Goal: Task Accomplishment & Management: Complete application form

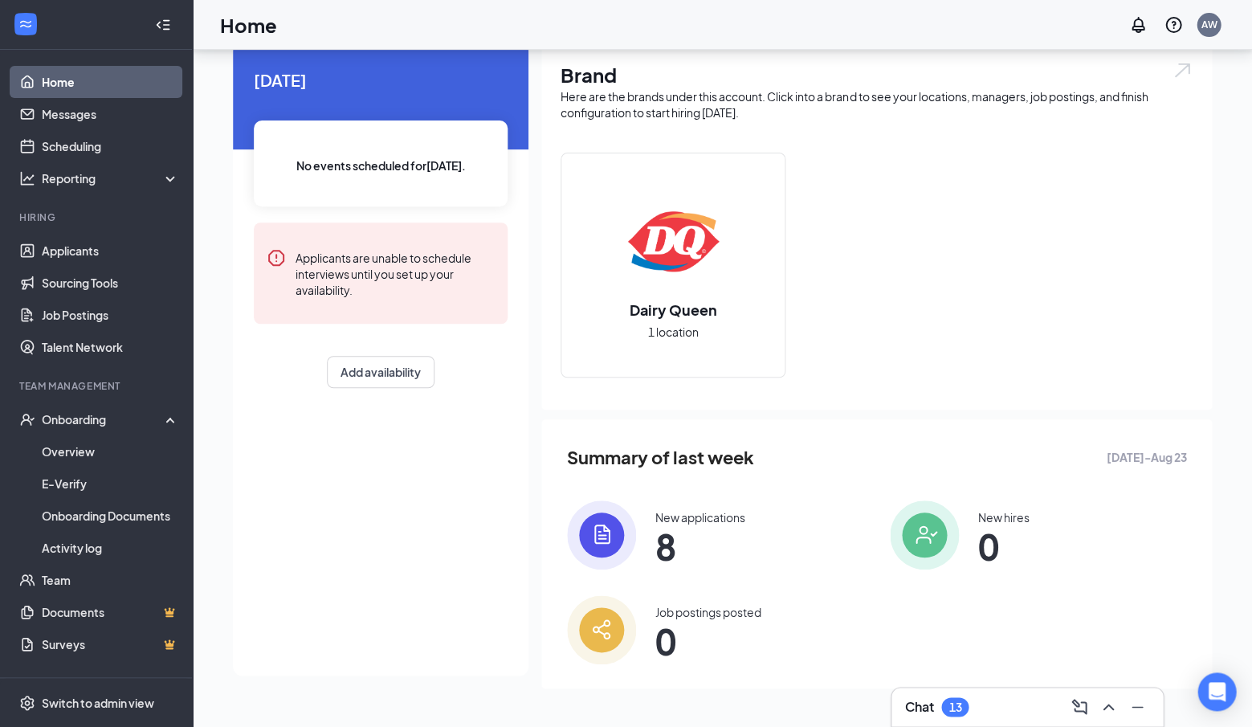
scroll to position [57, 0]
click at [94, 249] on link "Applicants" at bounding box center [110, 251] width 137 height 32
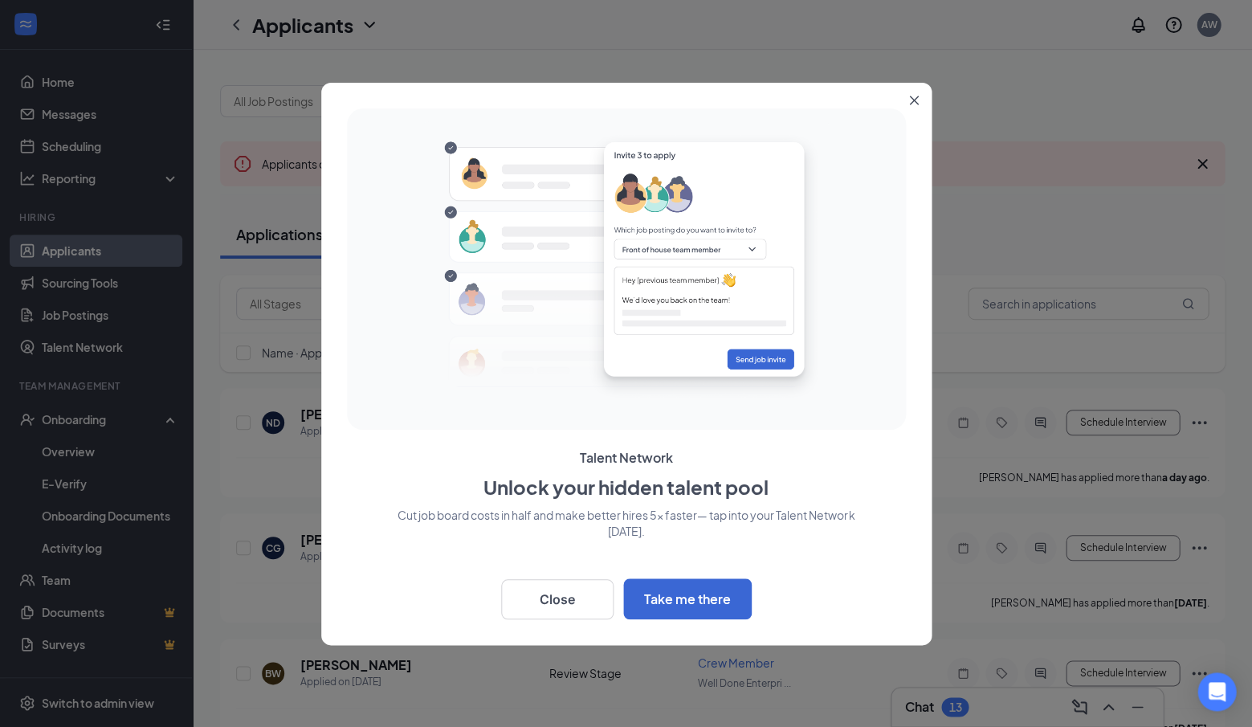
click at [909, 99] on icon "Close" at bounding box center [914, 101] width 10 height 10
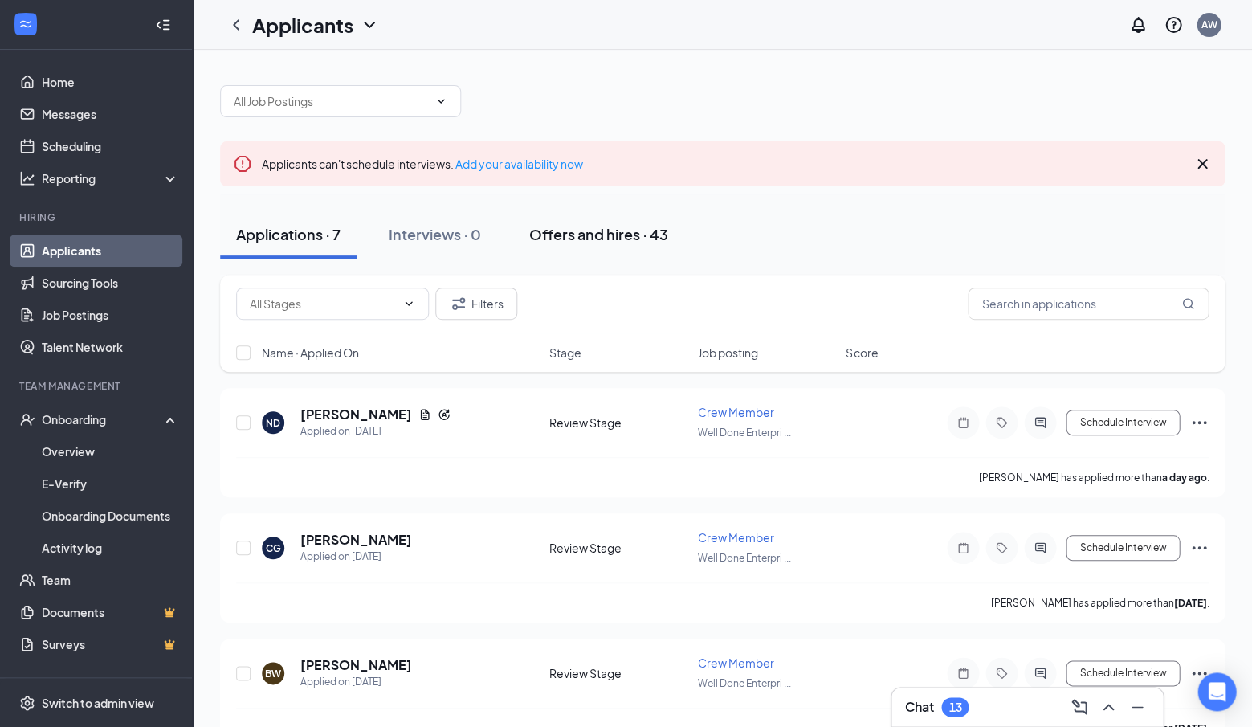
click at [578, 226] on div "Offers and hires · 43" at bounding box center [598, 234] width 139 height 20
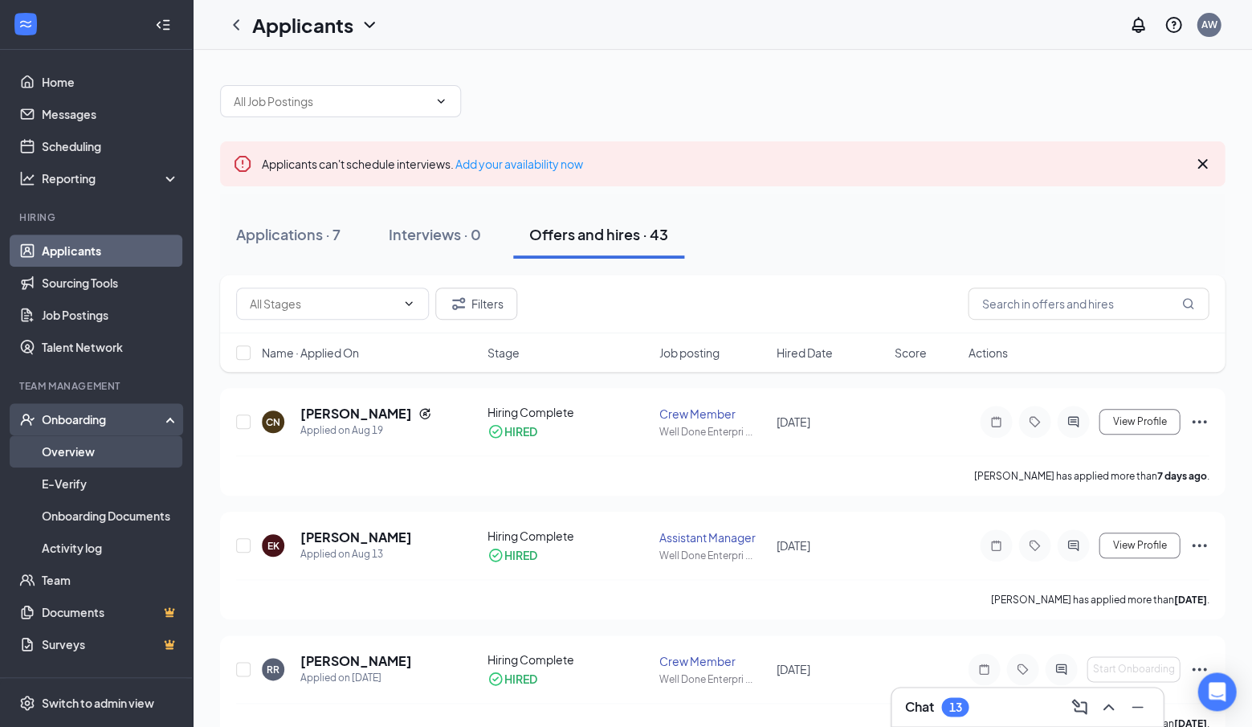
click at [71, 450] on link "Overview" at bounding box center [110, 451] width 137 height 32
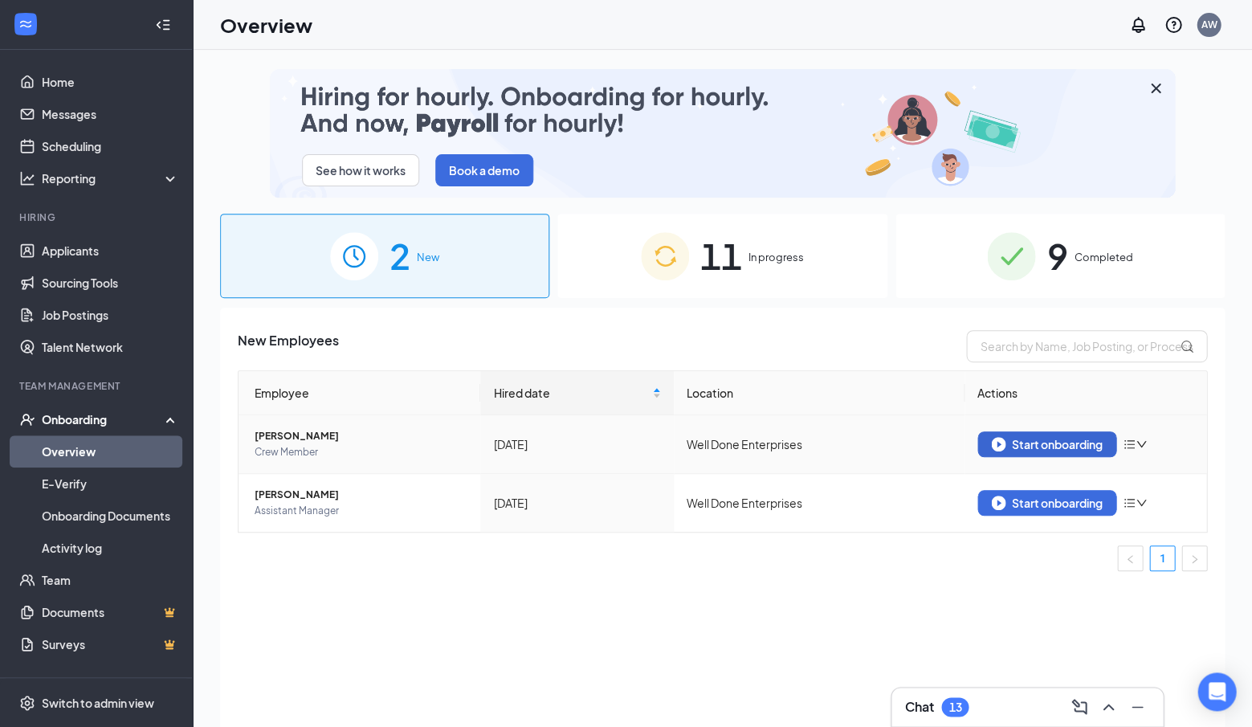
click at [996, 443] on img "button" at bounding box center [998, 444] width 14 height 14
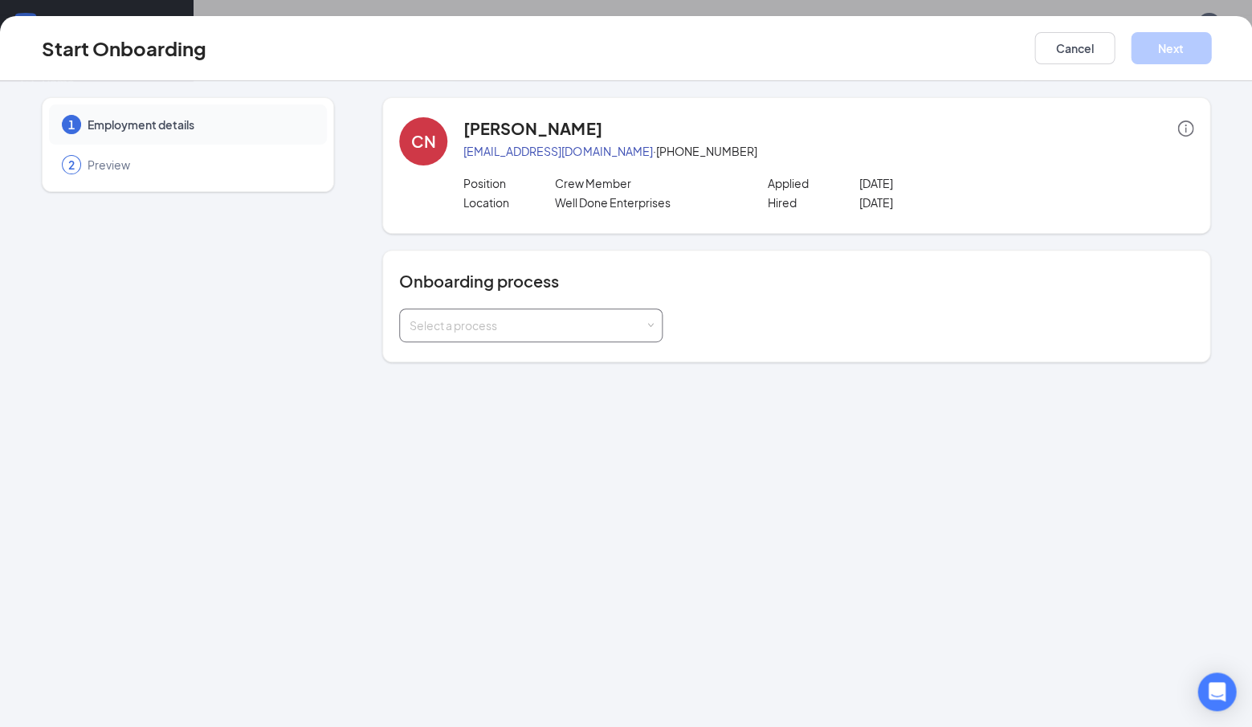
click at [492, 333] on div "Select a process" at bounding box center [531, 325] width 243 height 32
click at [484, 351] on span "General Onboarding" at bounding box center [459, 357] width 109 height 14
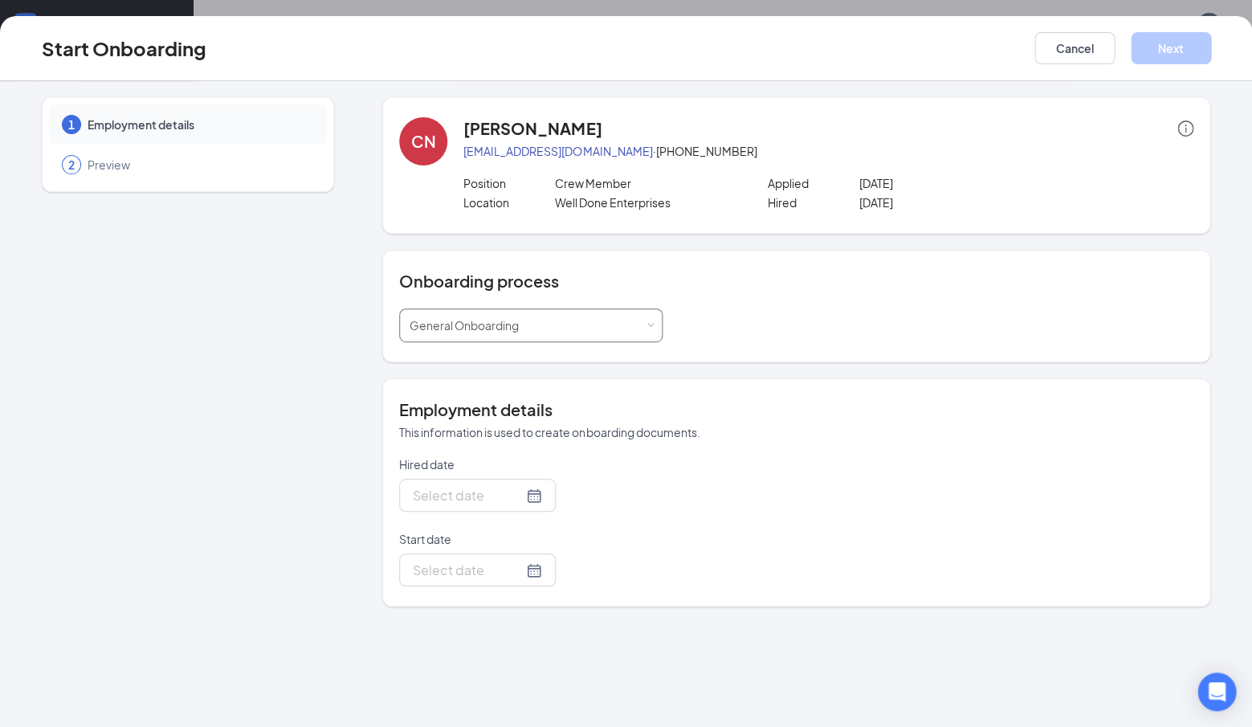
type input "[DATE]"
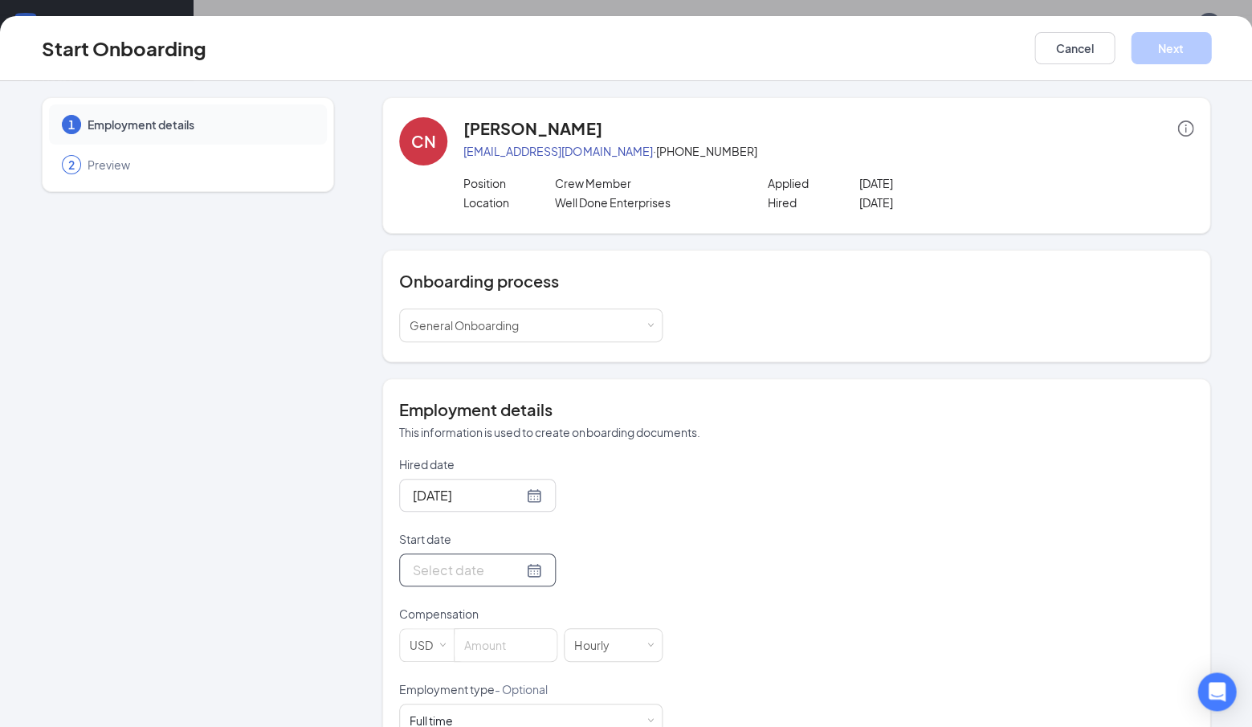
click at [501, 575] on input "Start date" at bounding box center [468, 570] width 110 height 20
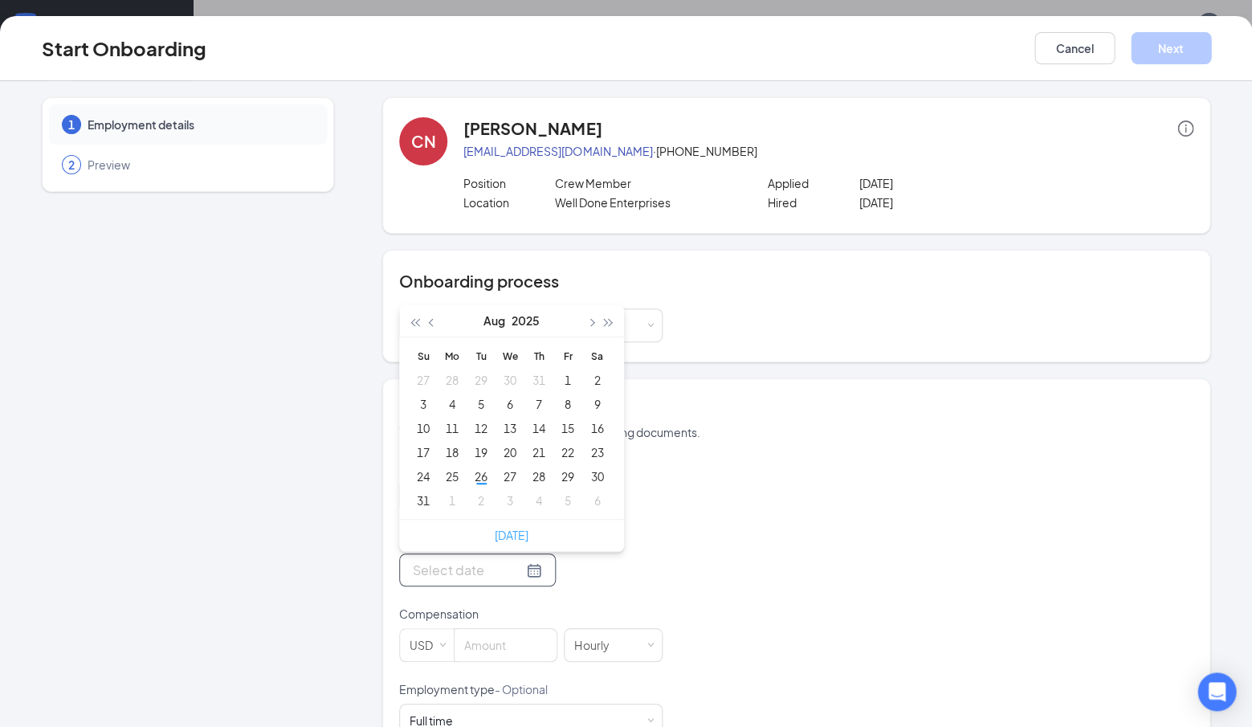
click at [504, 528] on link "[DATE]" at bounding box center [512, 535] width 34 height 14
type input "[DATE]"
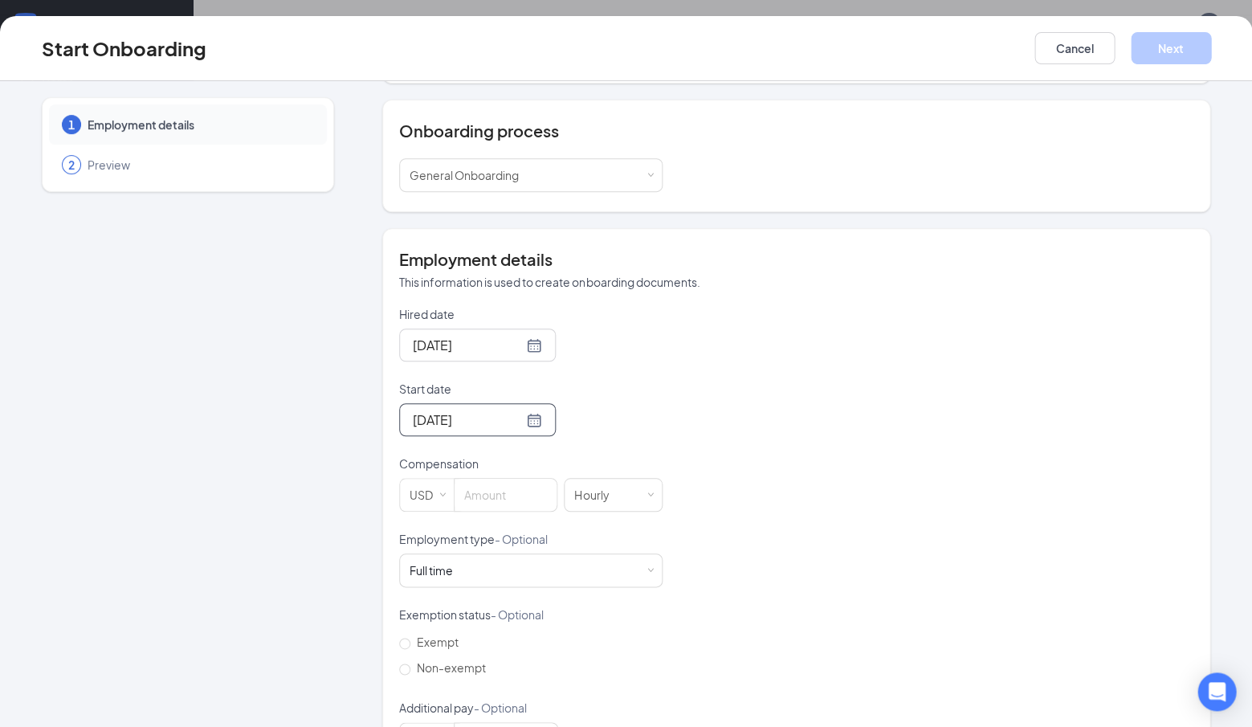
scroll to position [157, 0]
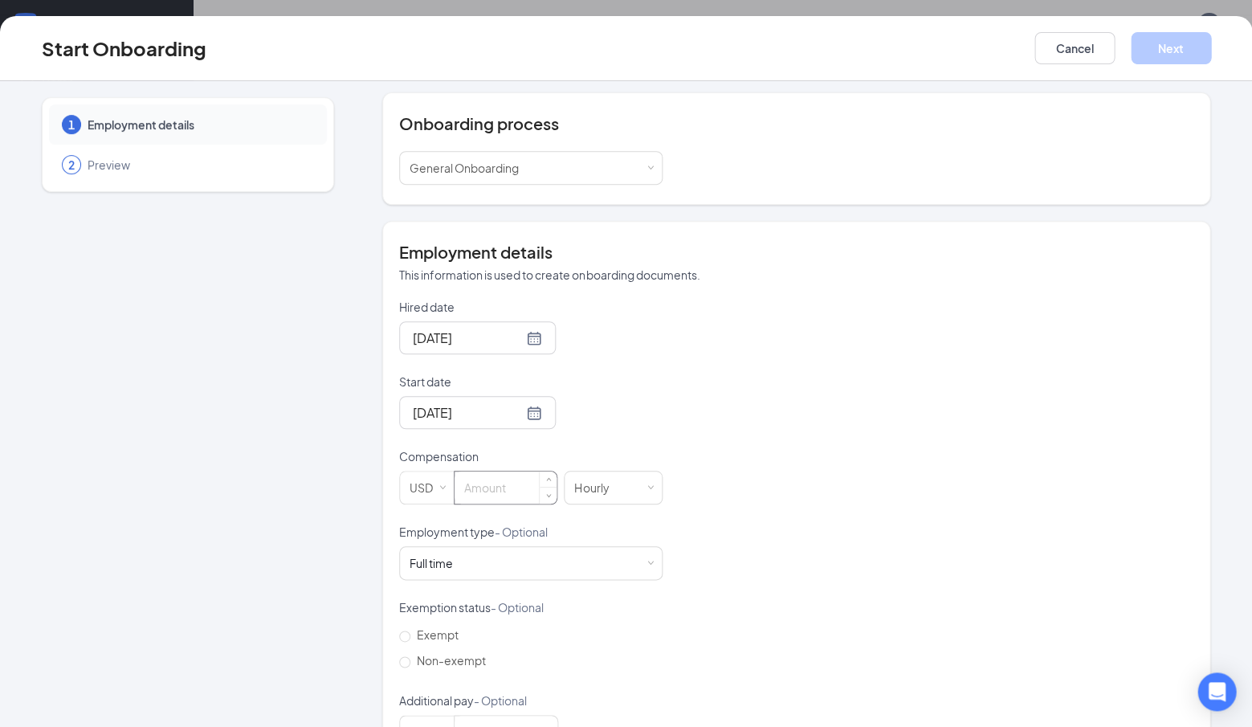
click at [500, 482] on input at bounding box center [506, 488] width 102 height 32
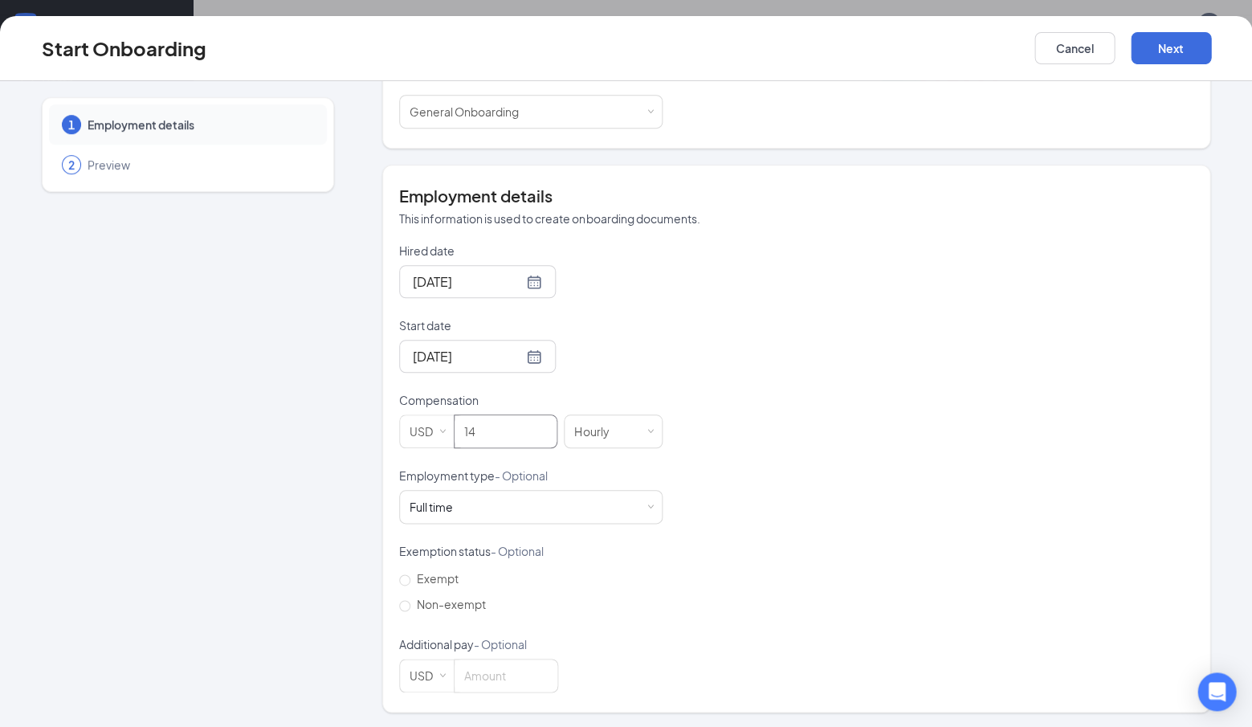
scroll to position [71, 0]
type input "14"
click at [1156, 39] on button "Next" at bounding box center [1171, 48] width 80 height 32
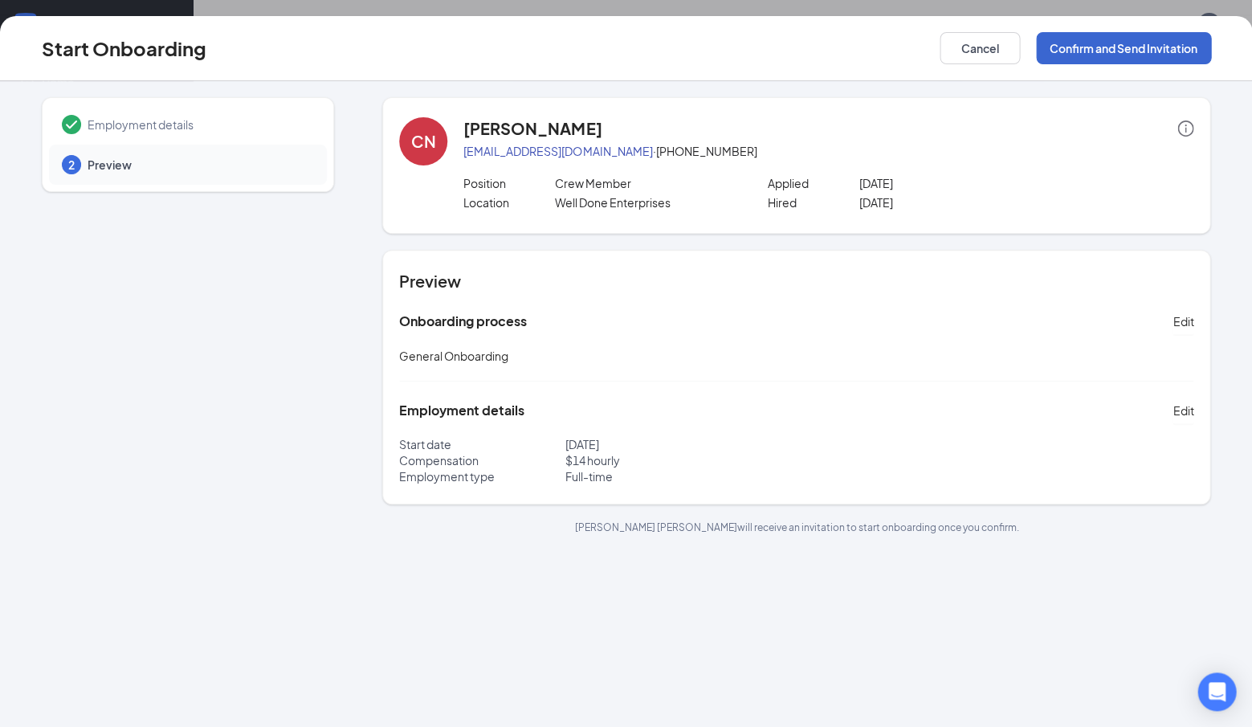
scroll to position [0, 0]
click at [1112, 43] on button "Confirm and Send Invitation" at bounding box center [1123, 48] width 175 height 32
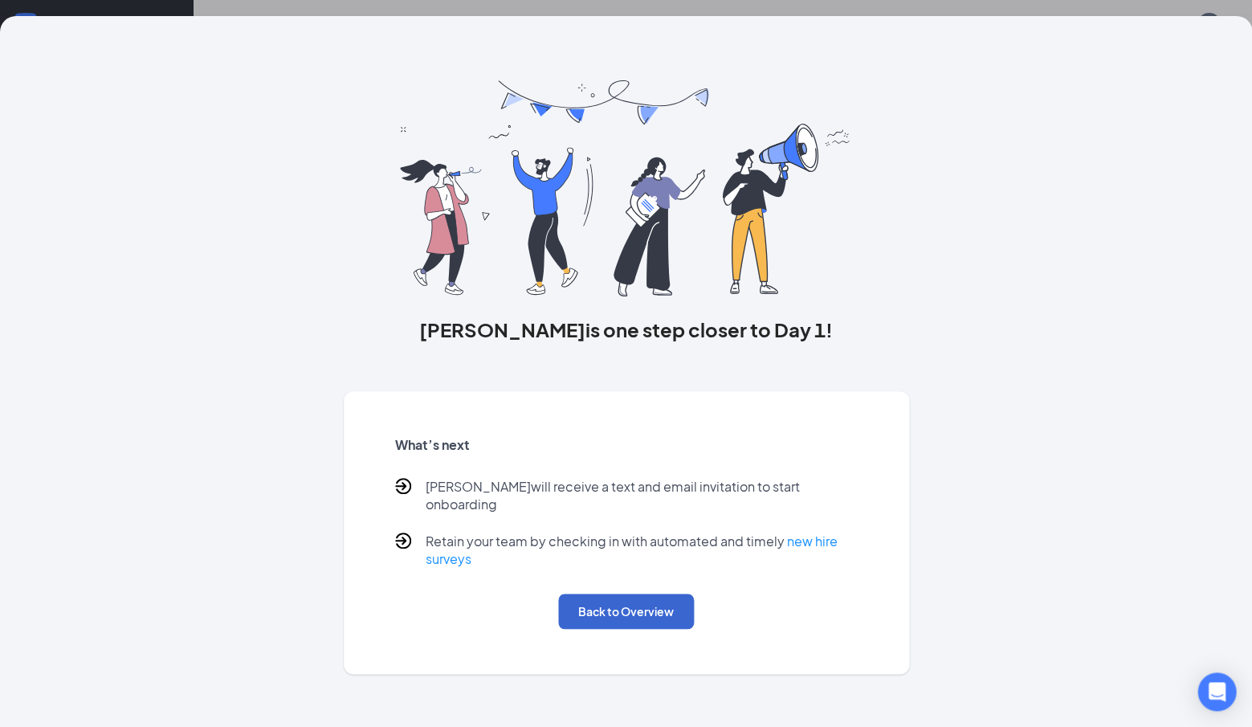
click at [659, 599] on button "Back to Overview" at bounding box center [626, 611] width 136 height 35
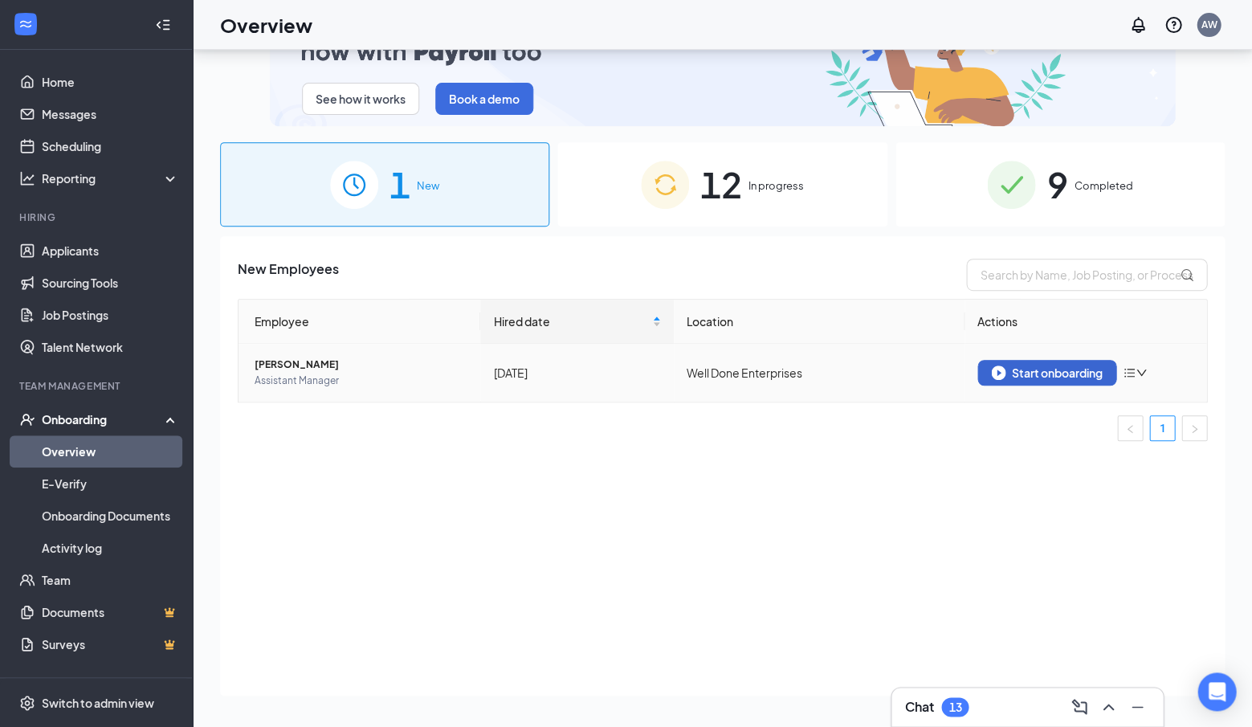
click at [1054, 370] on div "Start onboarding" at bounding box center [1047, 372] width 112 height 14
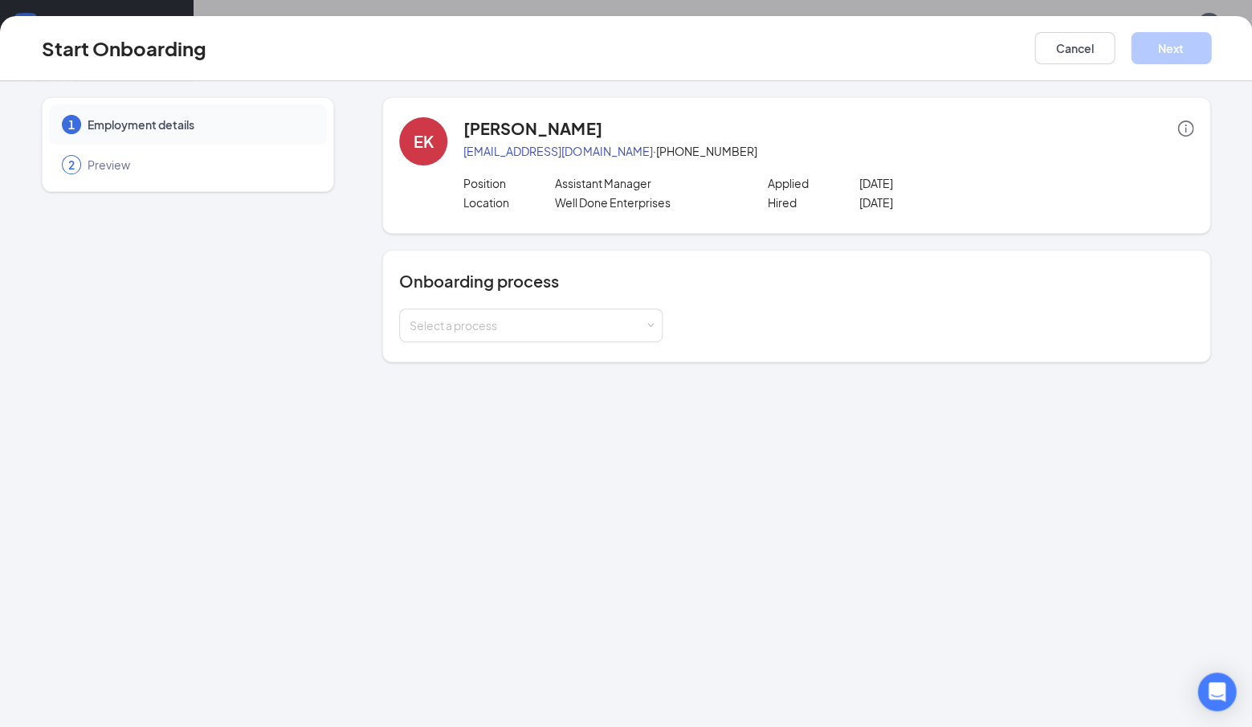
click at [481, 345] on div "Onboarding process Select a process" at bounding box center [796, 306] width 828 height 112
click at [460, 312] on div "Select a process" at bounding box center [531, 325] width 243 height 32
click at [454, 357] on span "General Onboarding" at bounding box center [459, 358] width 109 height 14
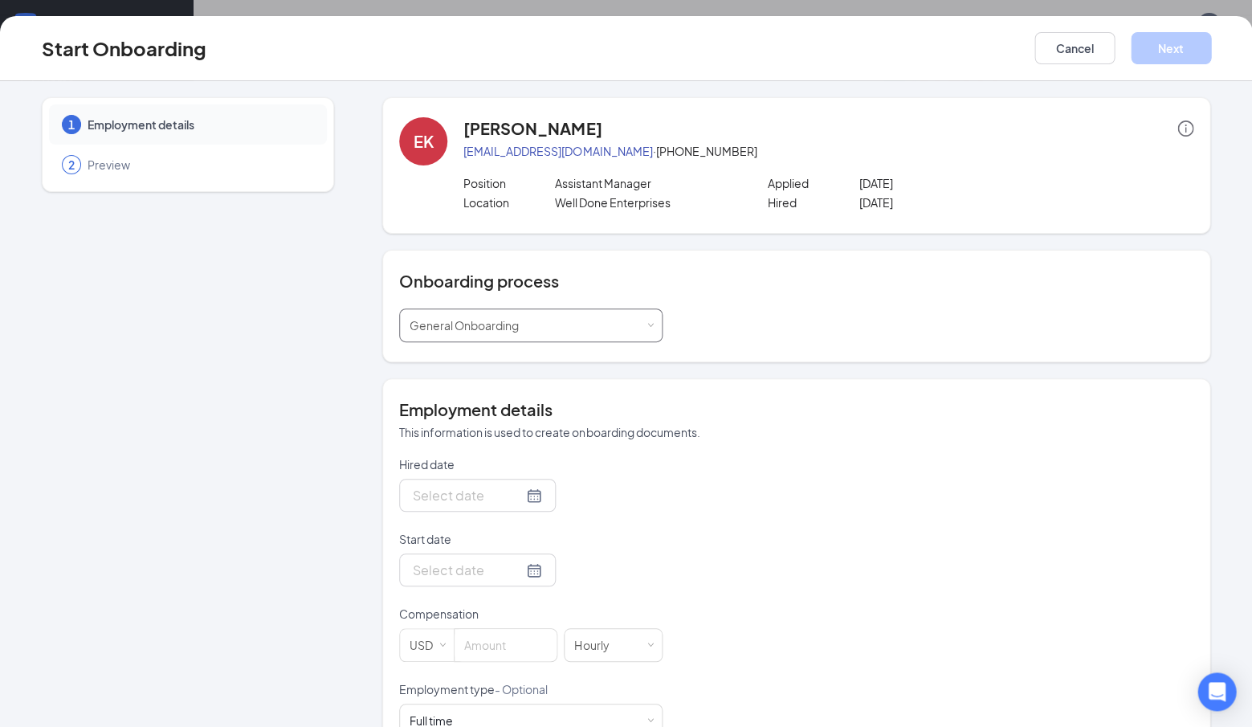
type input "[DATE]"
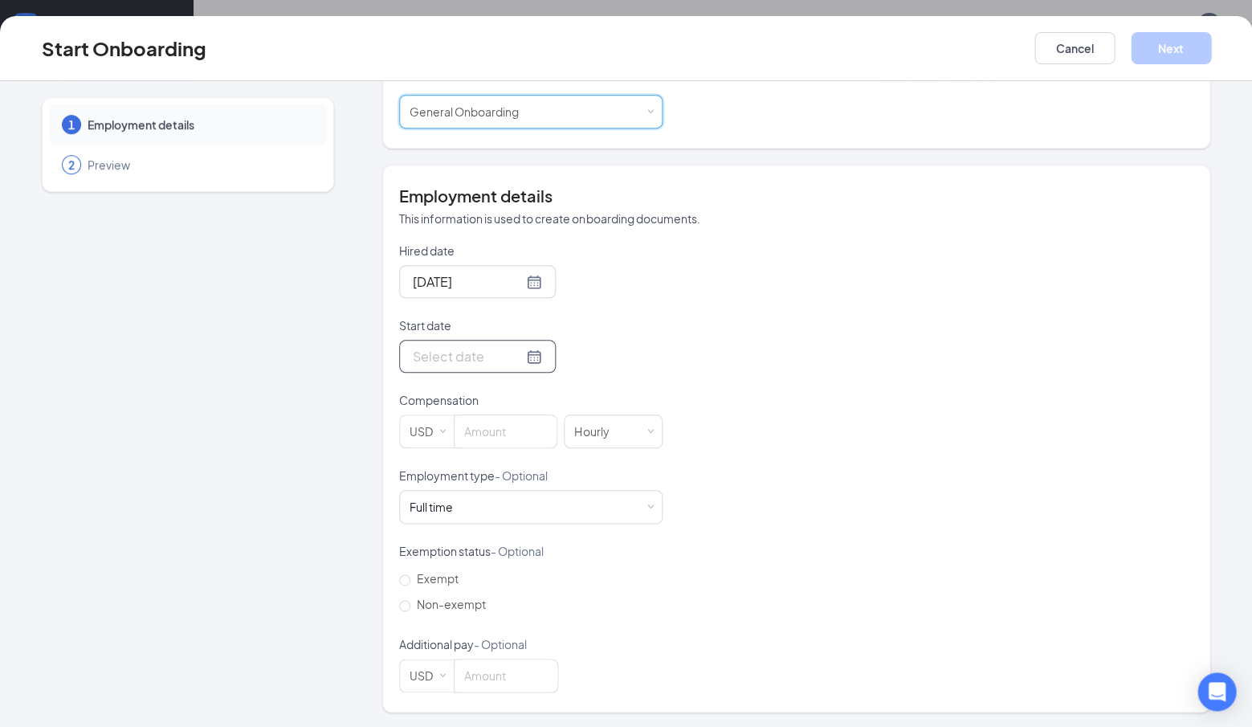
scroll to position [214, 0]
click at [498, 348] on input "Start date" at bounding box center [468, 356] width 110 height 20
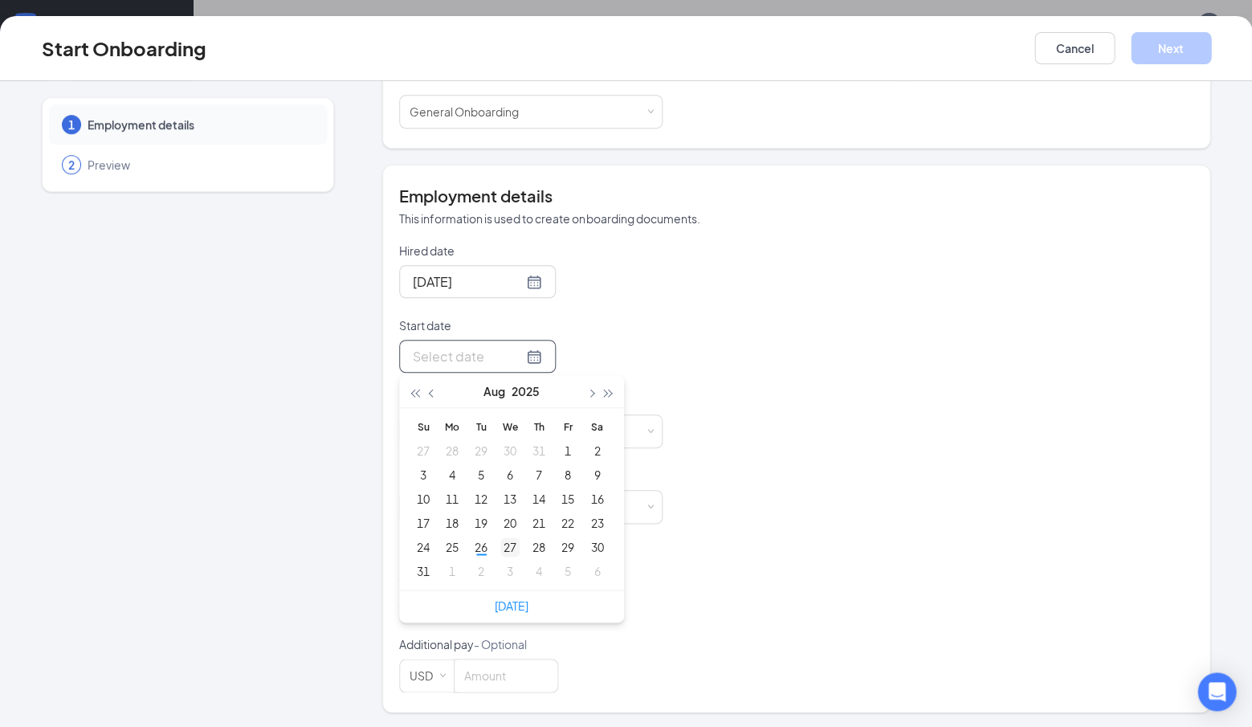
type input "[DATE]"
click at [509, 598] on link "[DATE]" at bounding box center [512, 605] width 34 height 14
type input "[DATE]"
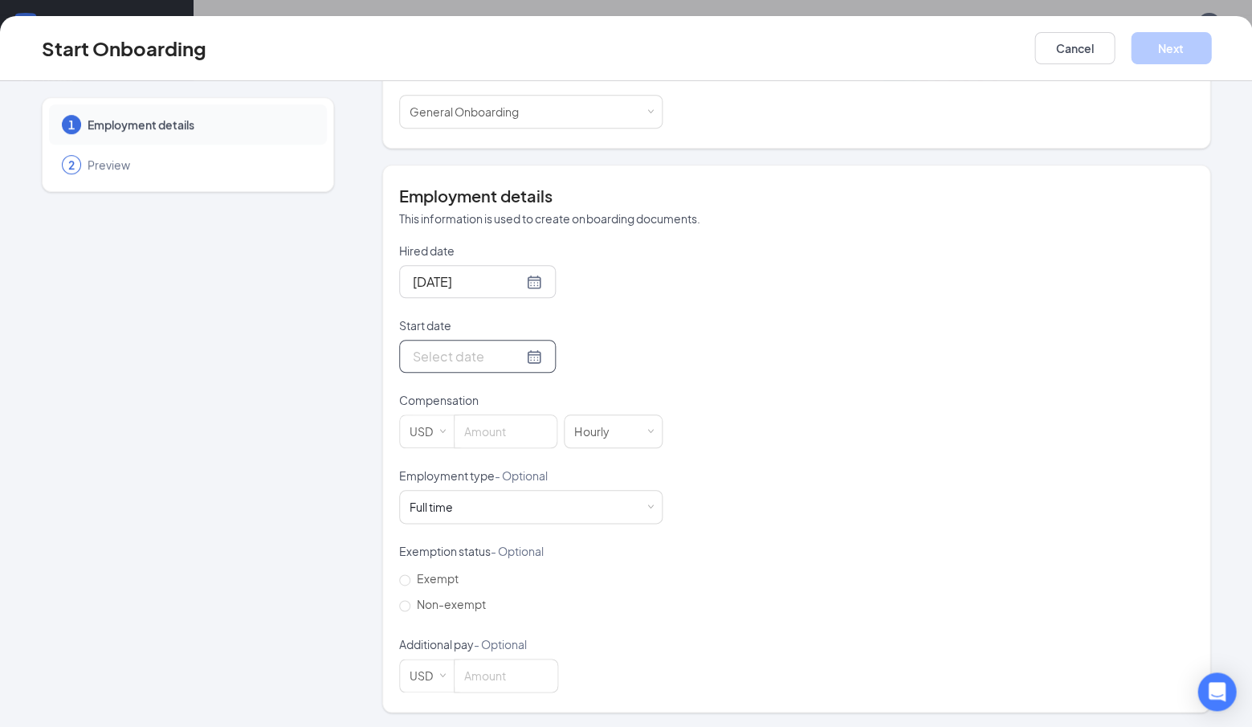
click at [535, 353] on div at bounding box center [477, 356] width 129 height 20
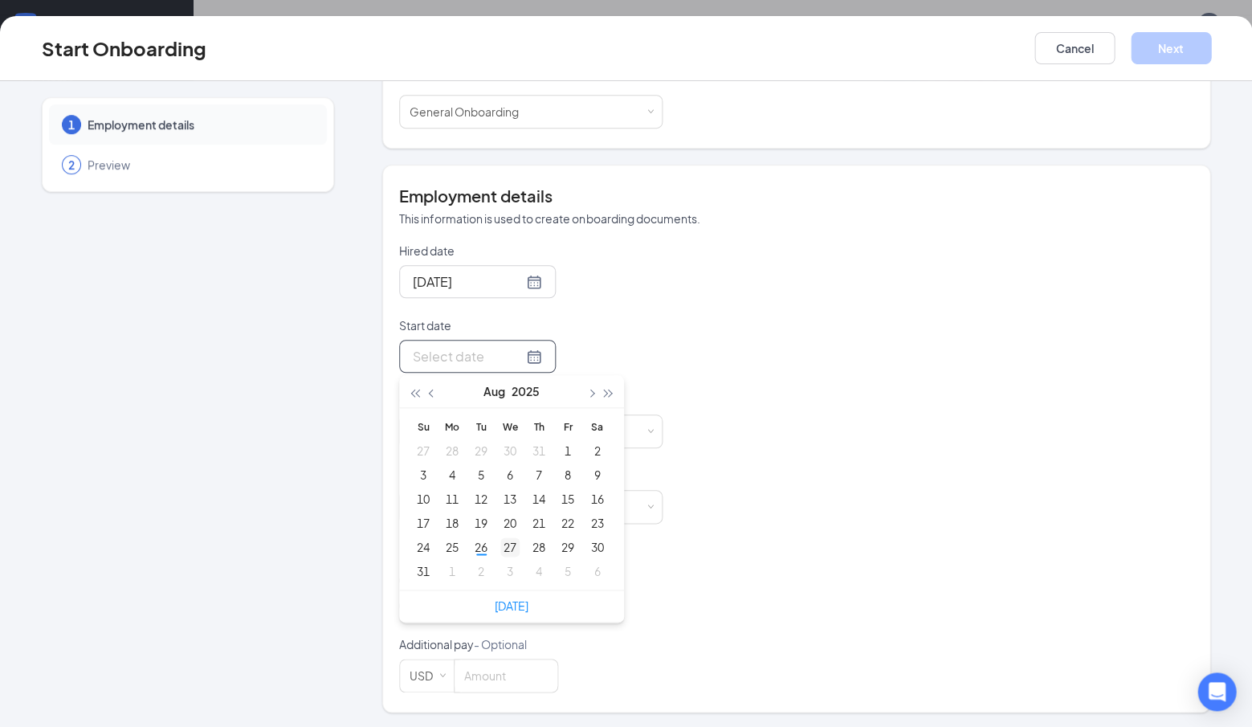
type input "[DATE]"
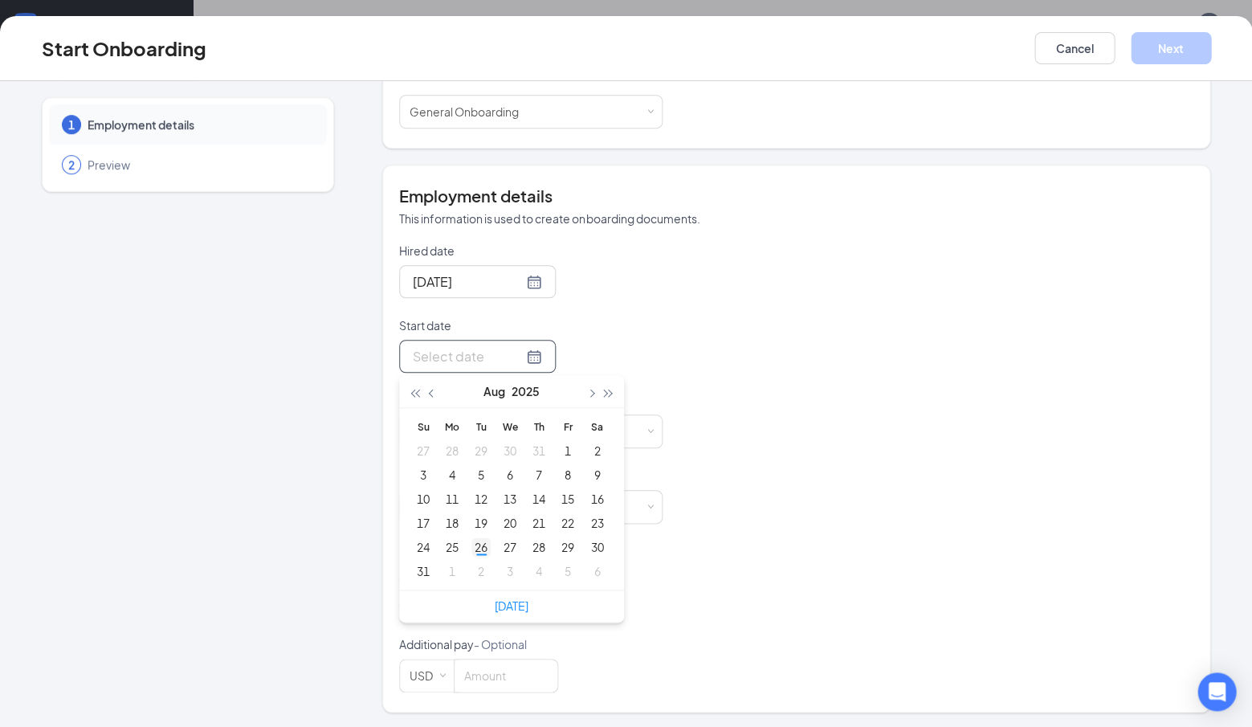
type input "[DATE]"
click at [450, 550] on div "25" at bounding box center [452, 546] width 19 height 19
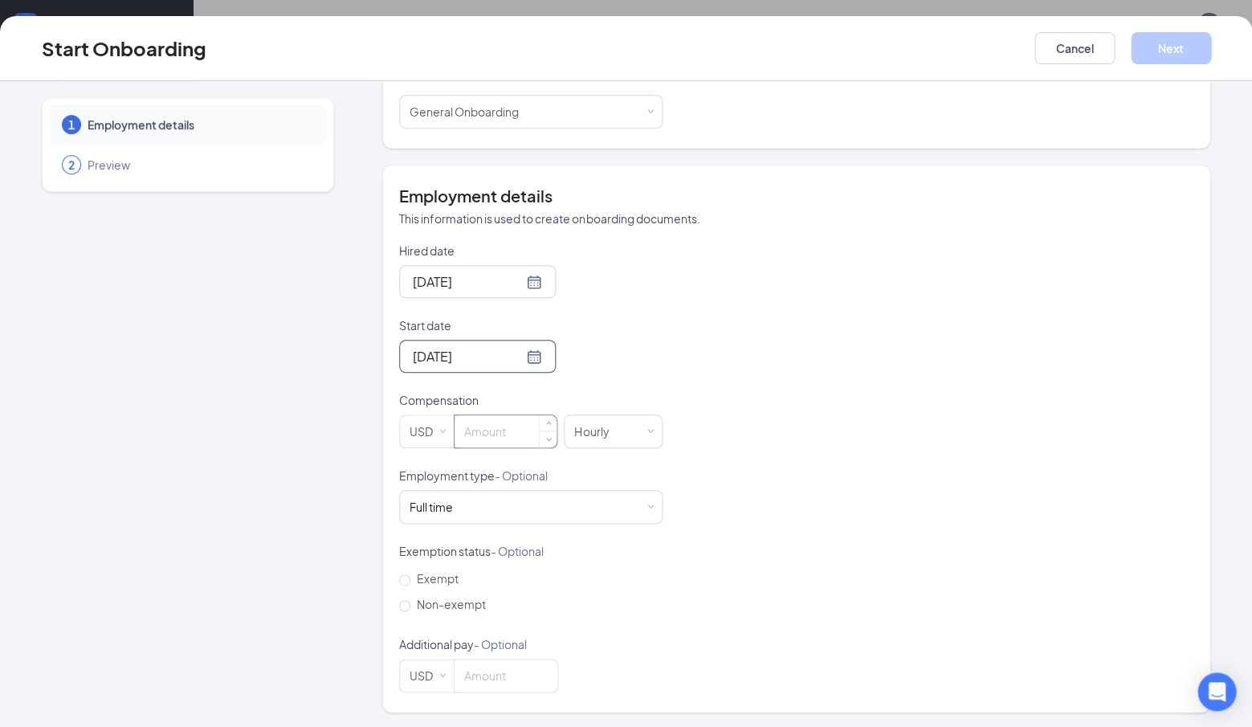
click at [517, 435] on input at bounding box center [506, 431] width 102 height 32
type input "14"
click at [649, 500] on div "Full time Works 30+ hours per week and is reasonably expected to work" at bounding box center [531, 507] width 243 height 32
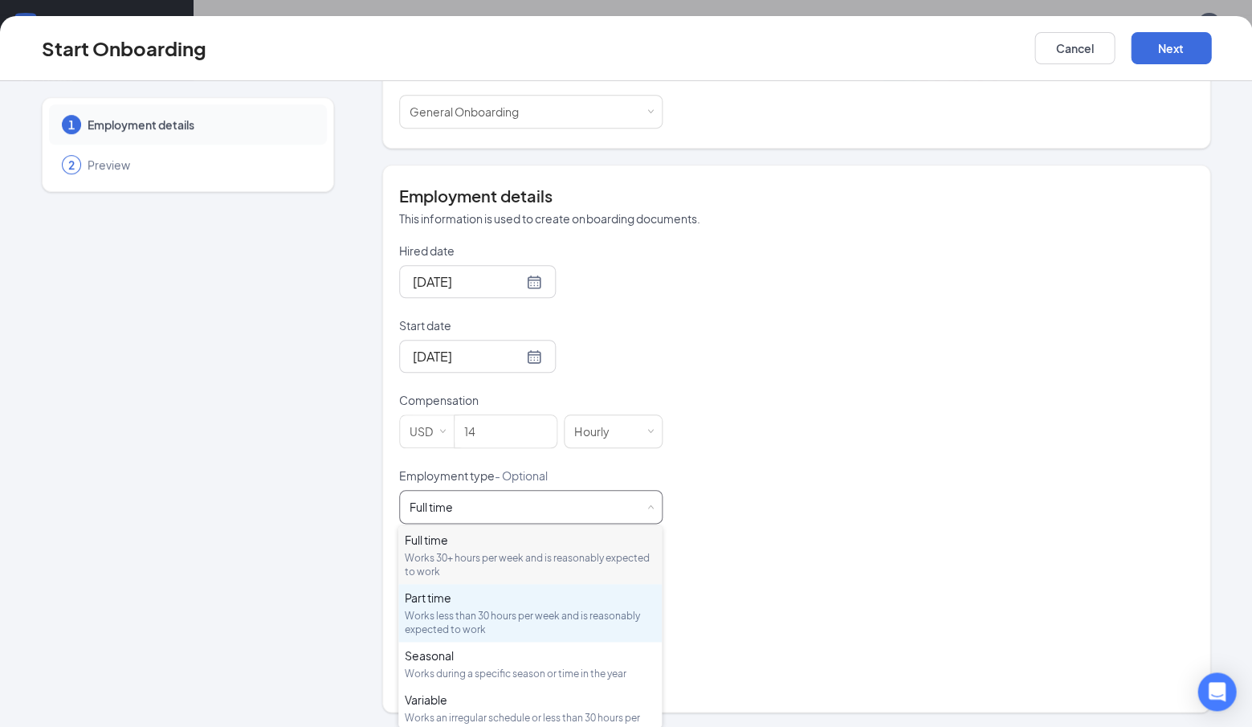
click at [477, 602] on div "Part time" at bounding box center [530, 598] width 251 height 16
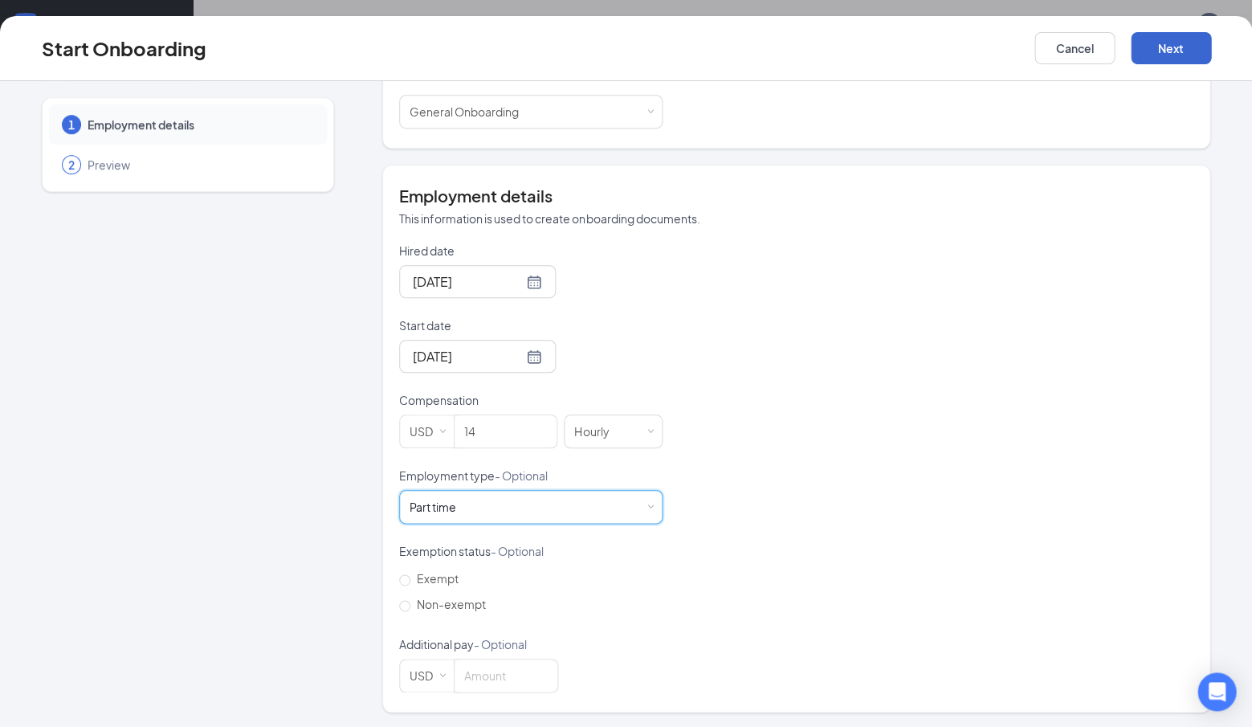
click at [1177, 44] on button "Next" at bounding box center [1171, 48] width 80 height 32
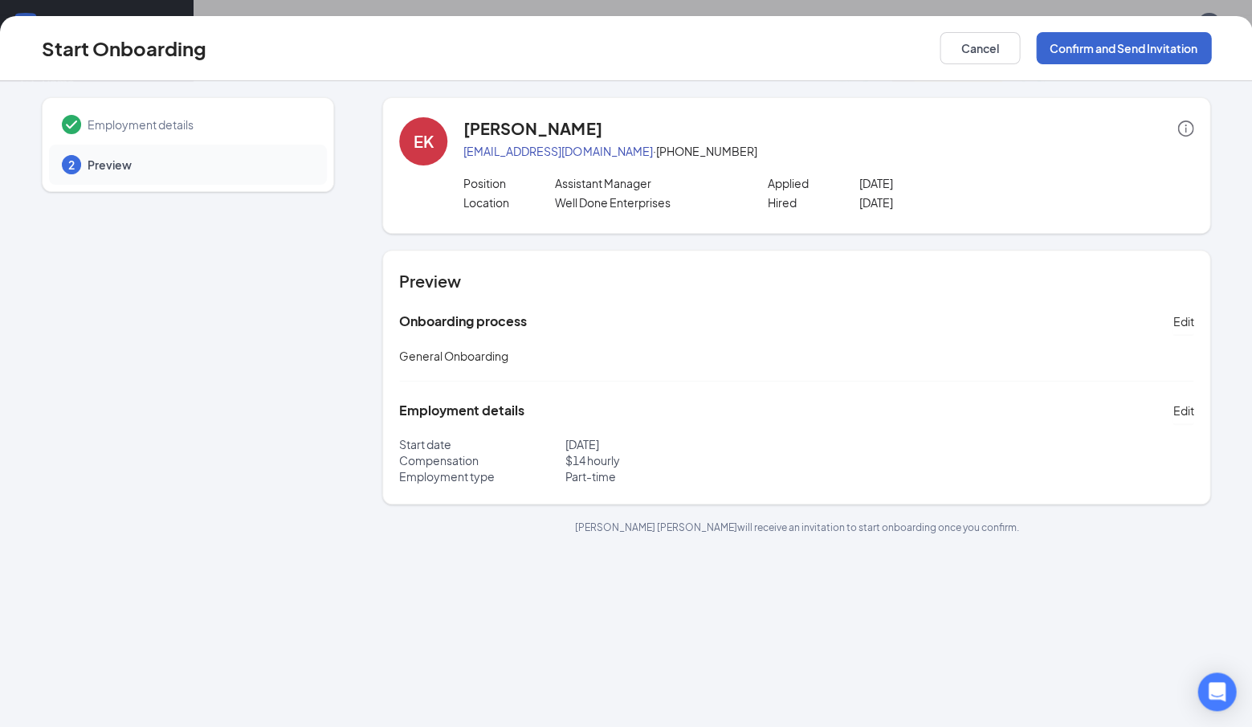
scroll to position [0, 0]
click at [1119, 43] on button "Confirm and Send Invitation" at bounding box center [1123, 48] width 175 height 32
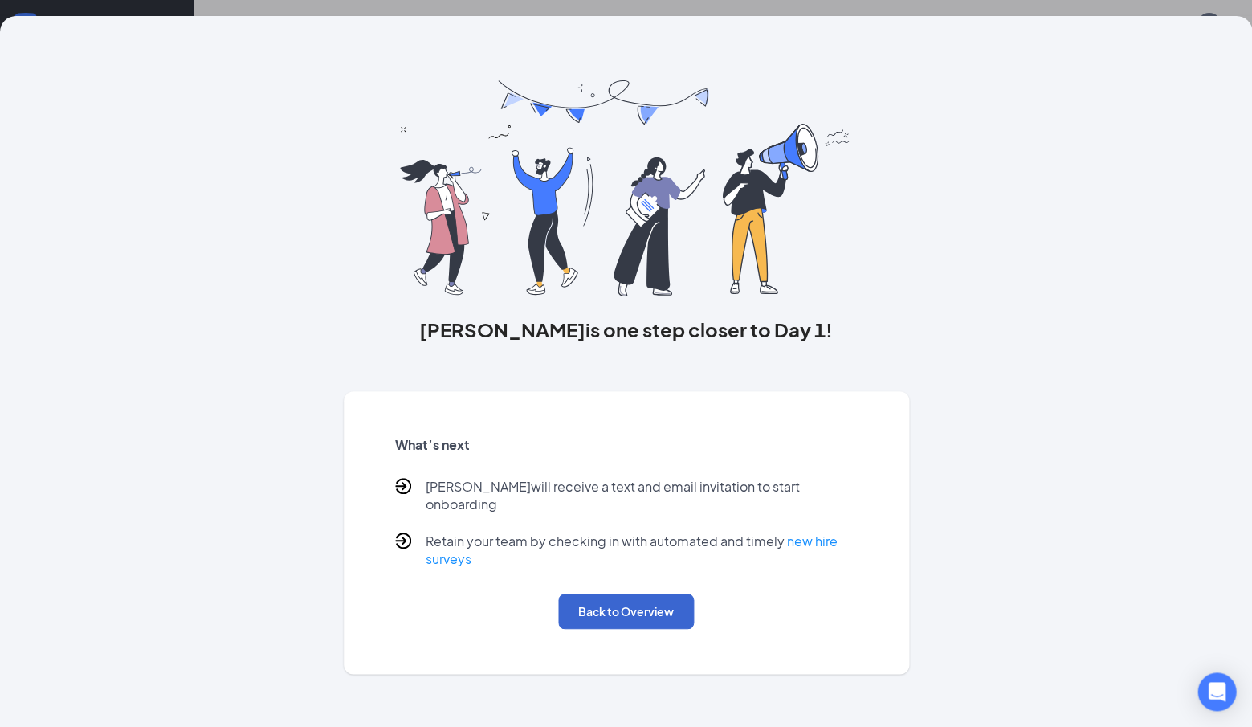
click at [658, 594] on button "Back to Overview" at bounding box center [626, 611] width 136 height 35
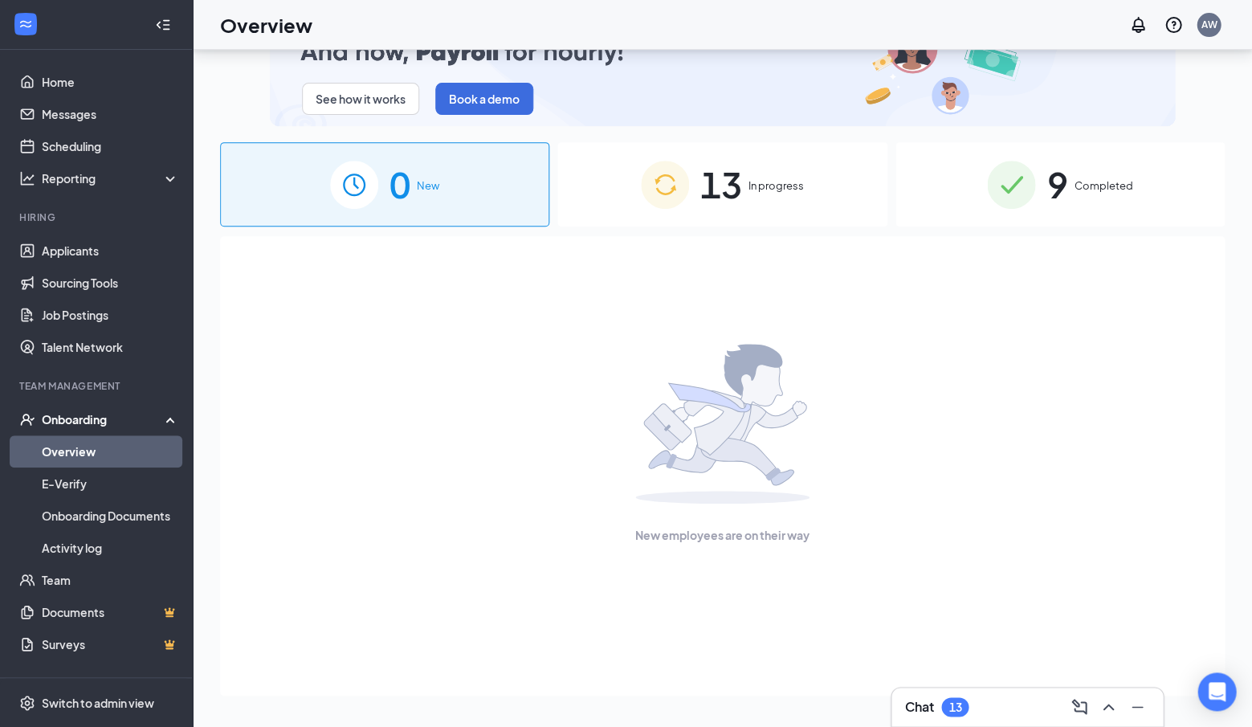
click at [96, 446] on link "Overview" at bounding box center [110, 451] width 137 height 32
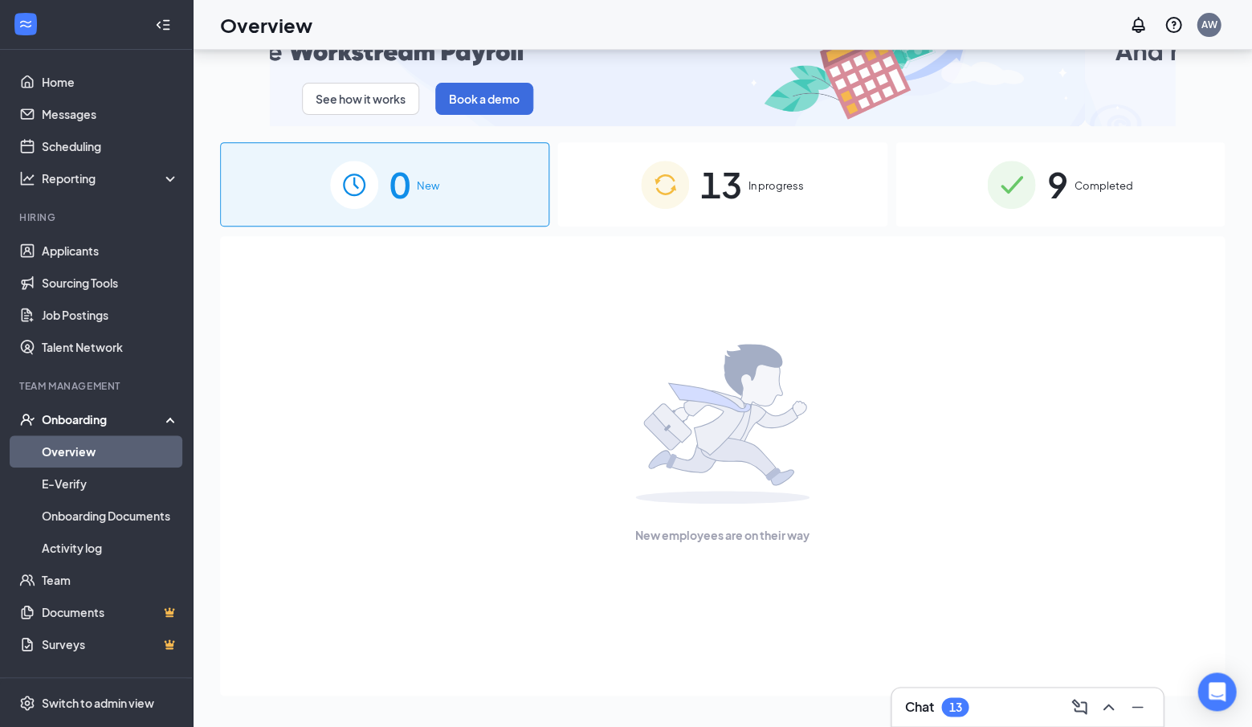
click at [775, 168] on div "13 In progress" at bounding box center [721, 184] width 329 height 84
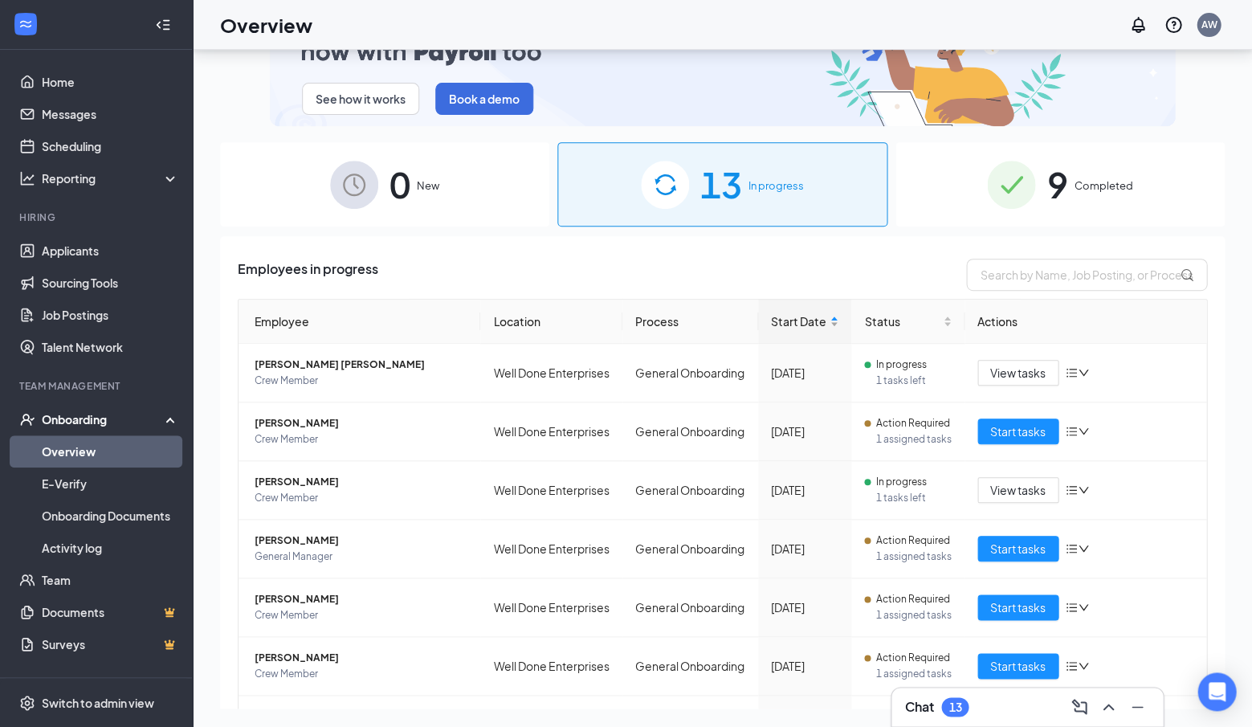
click at [807, 327] on span "Start Date" at bounding box center [798, 321] width 55 height 18
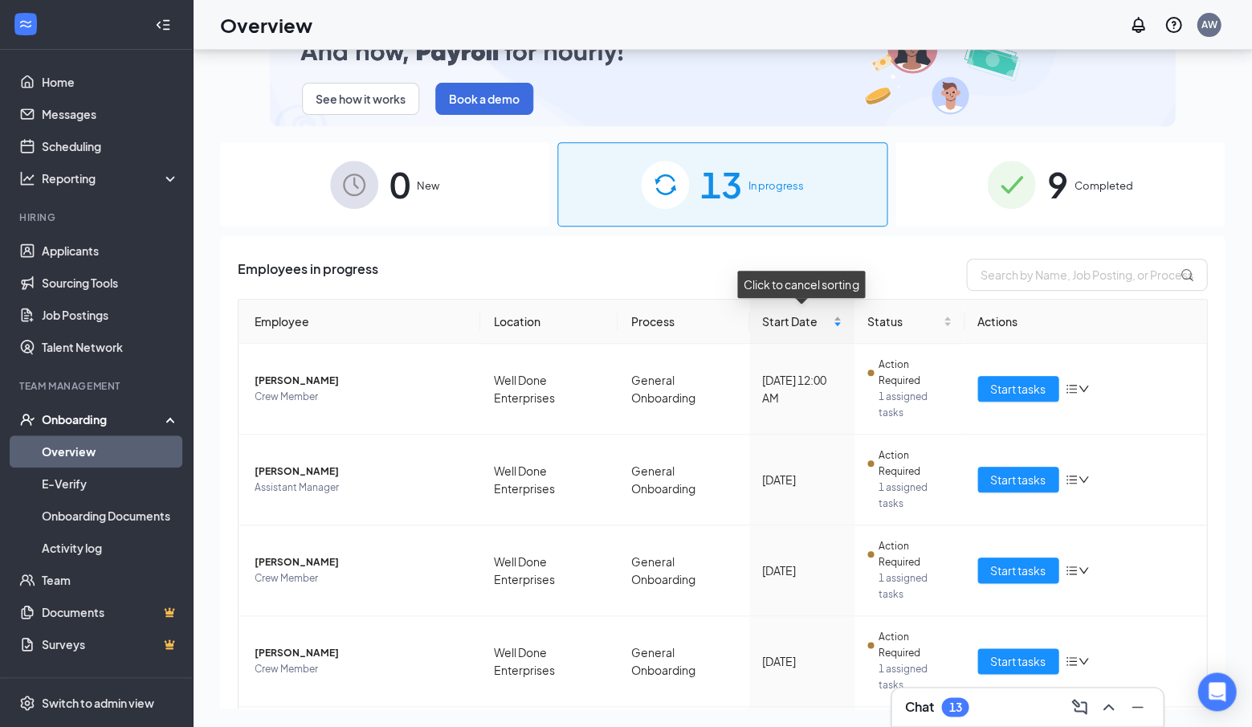
click at [802, 317] on span "Start Date" at bounding box center [795, 321] width 67 height 18
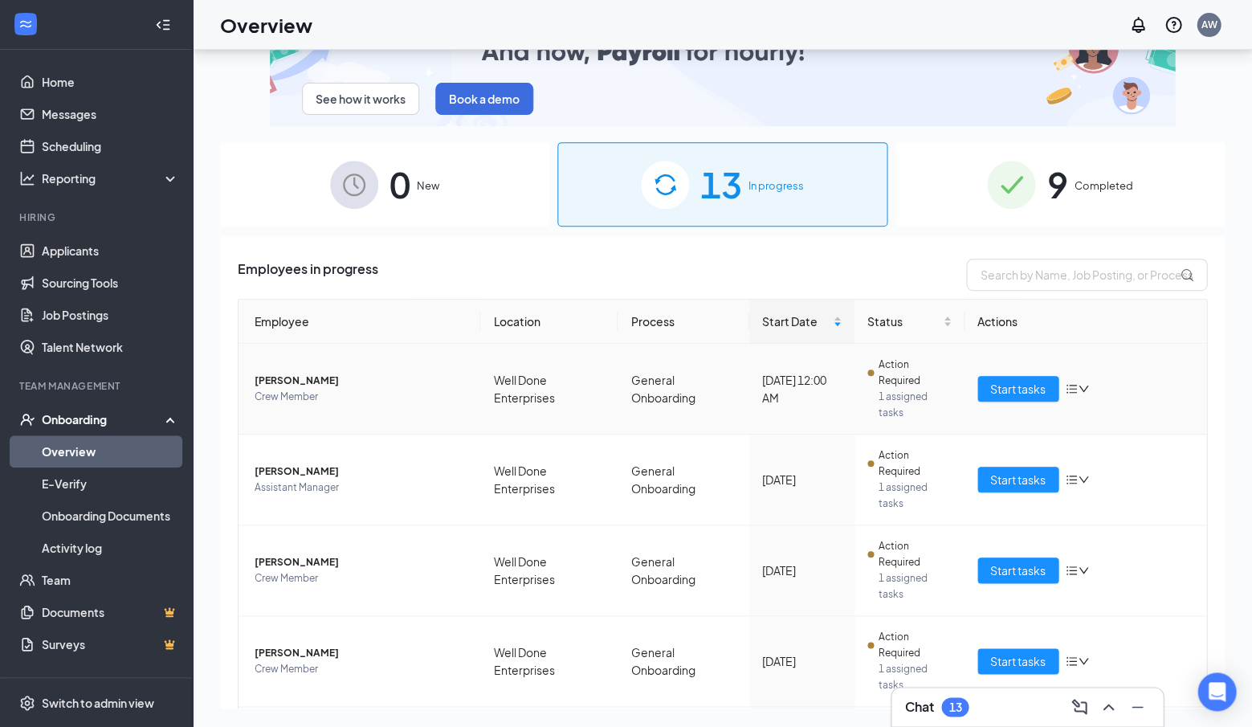
click at [1084, 386] on icon "down" at bounding box center [1083, 388] width 11 height 11
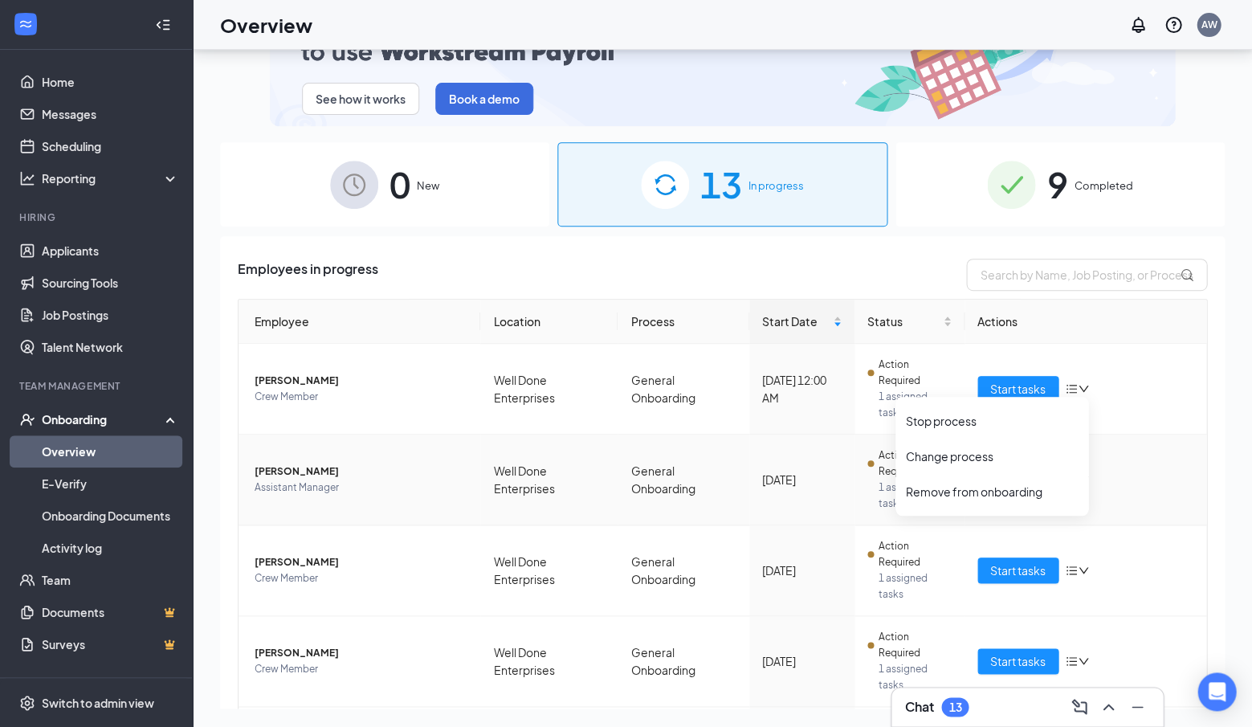
click at [282, 471] on span "[PERSON_NAME]" at bounding box center [361, 471] width 213 height 16
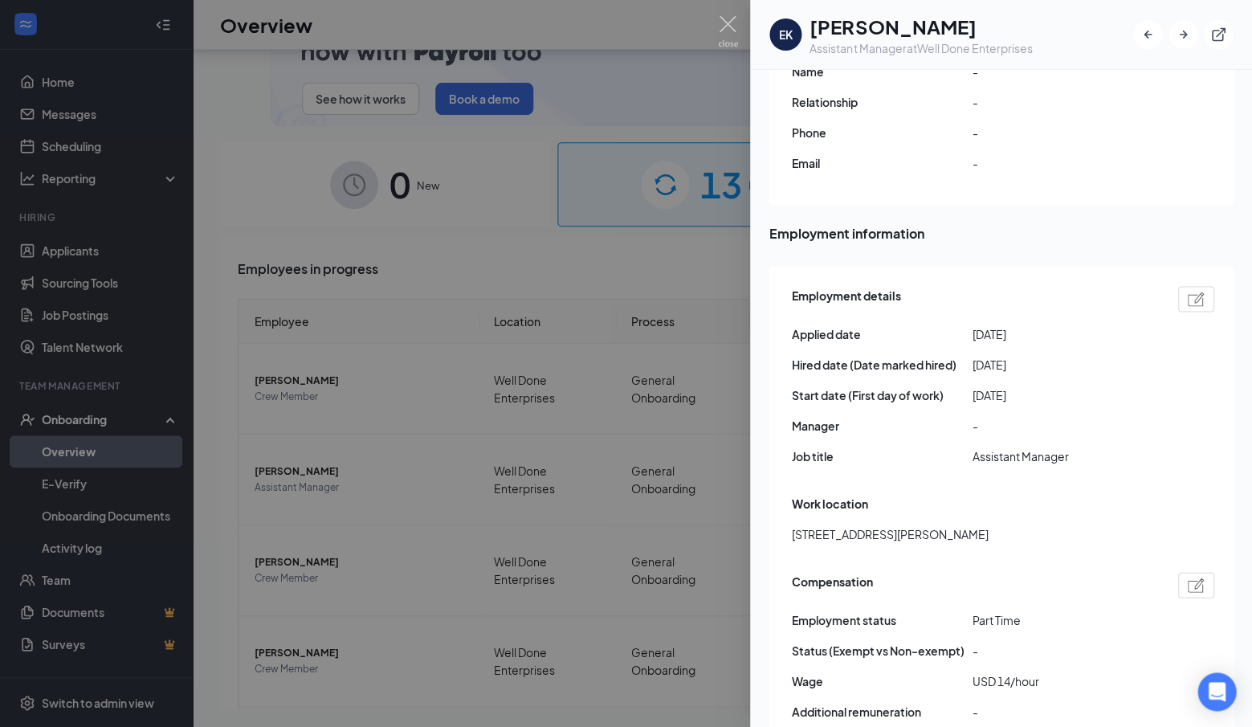
scroll to position [644, 0]
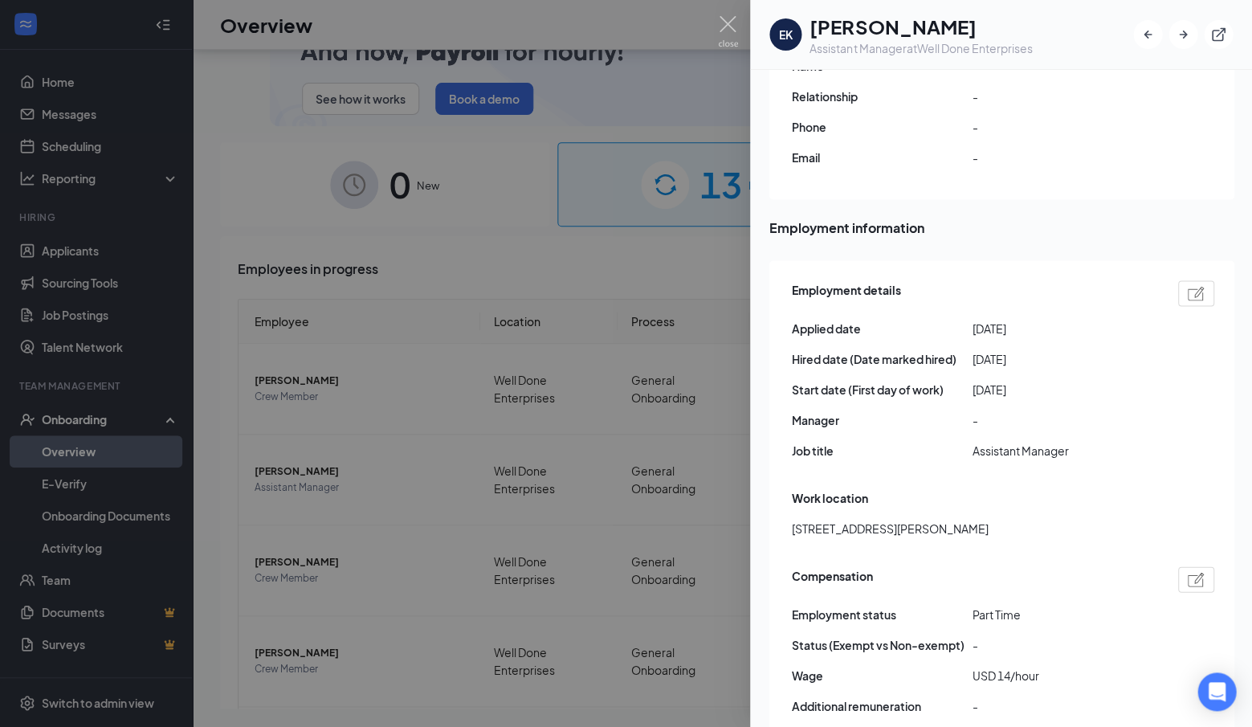
click at [1194, 286] on img at bounding box center [1196, 293] width 17 height 14
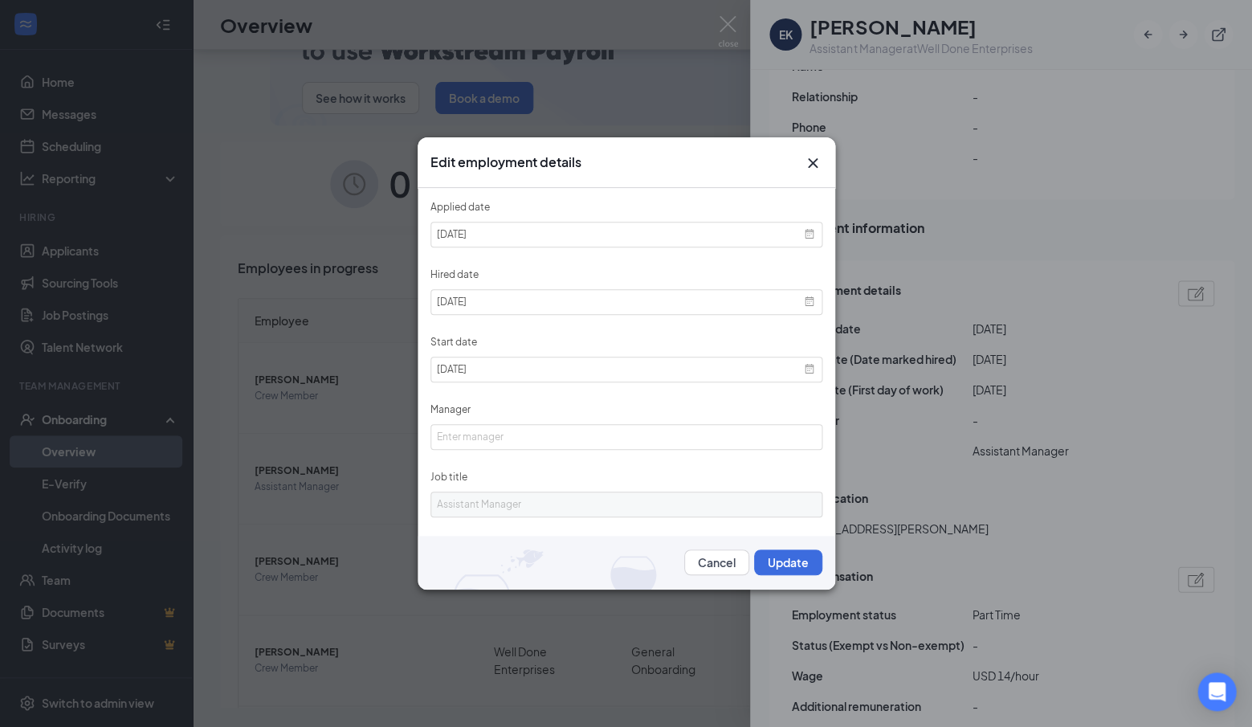
scroll to position [71, 0]
click at [814, 166] on icon "Cross" at bounding box center [812, 163] width 10 height 10
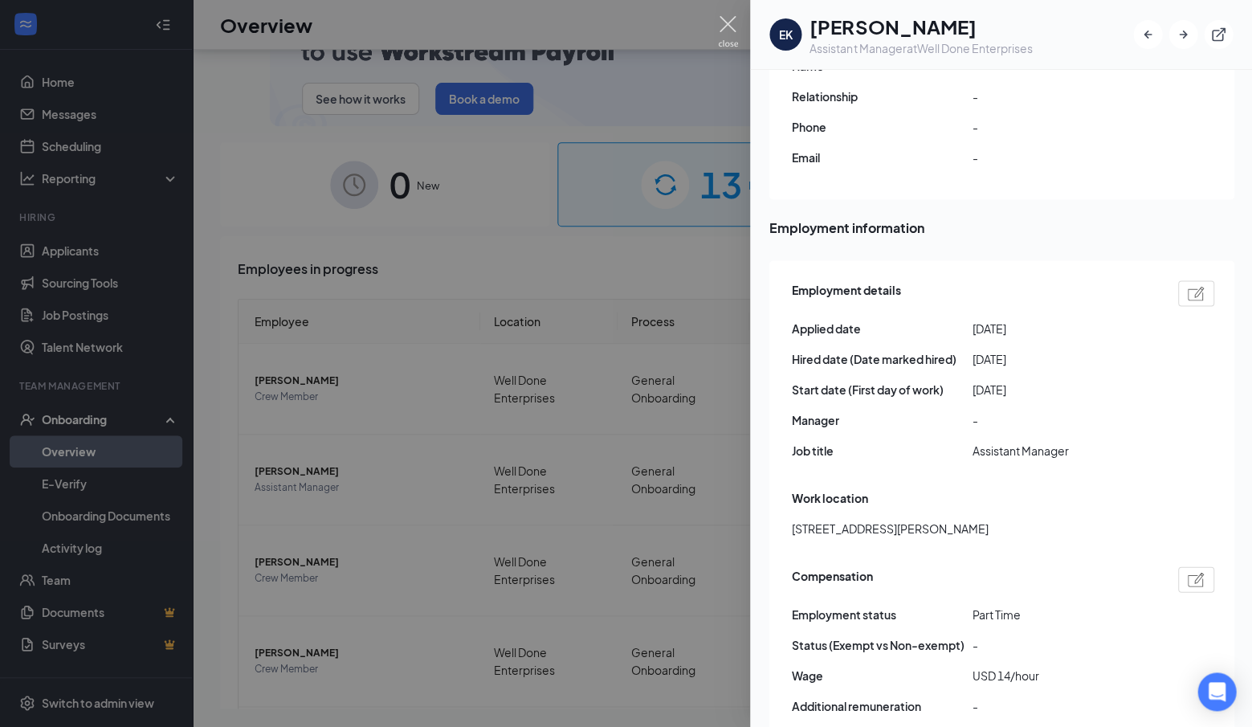
click at [731, 20] on img at bounding box center [728, 31] width 20 height 31
